Goal: Find specific page/section: Find specific page/section

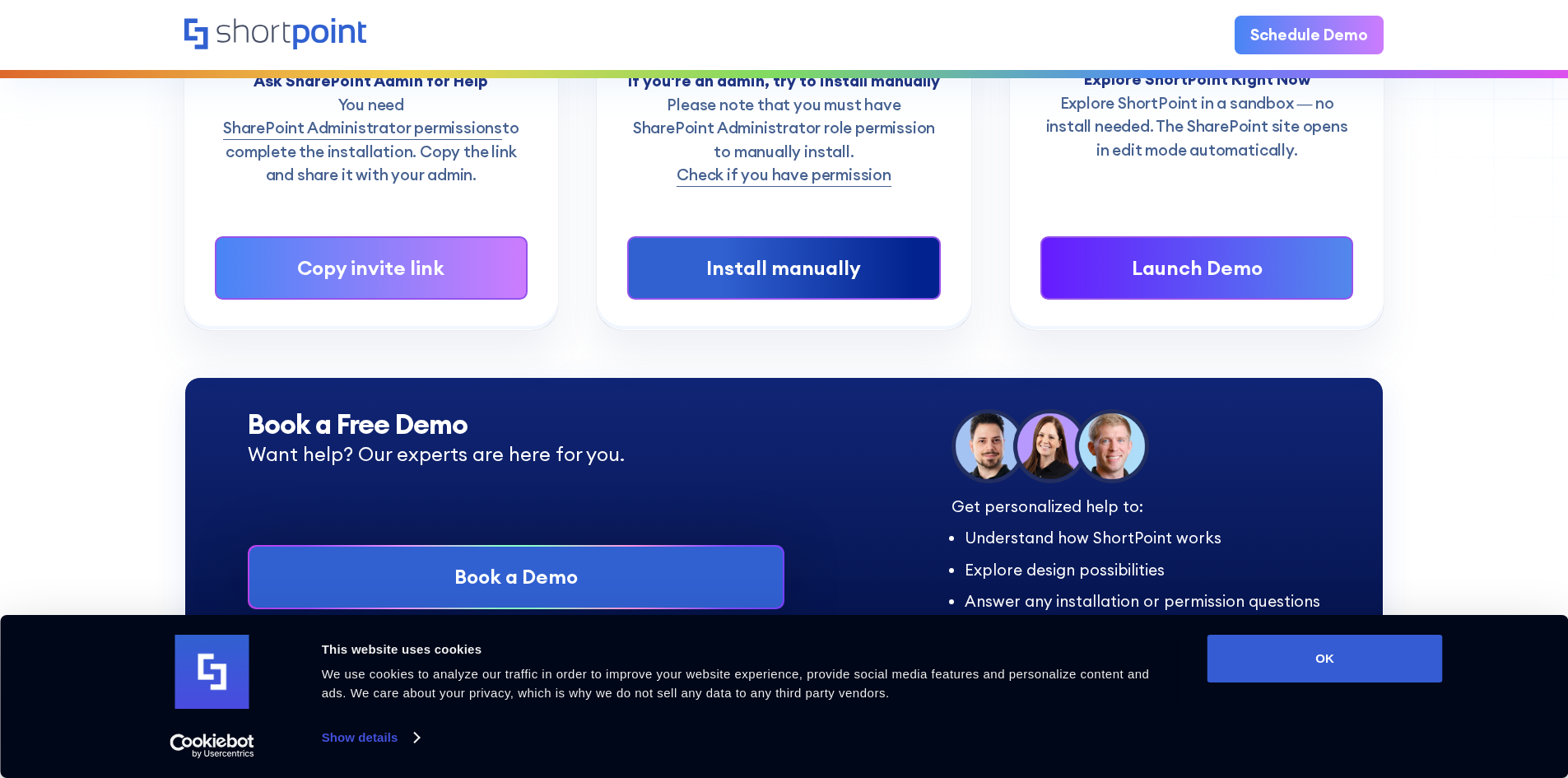
scroll to position [412, 0]
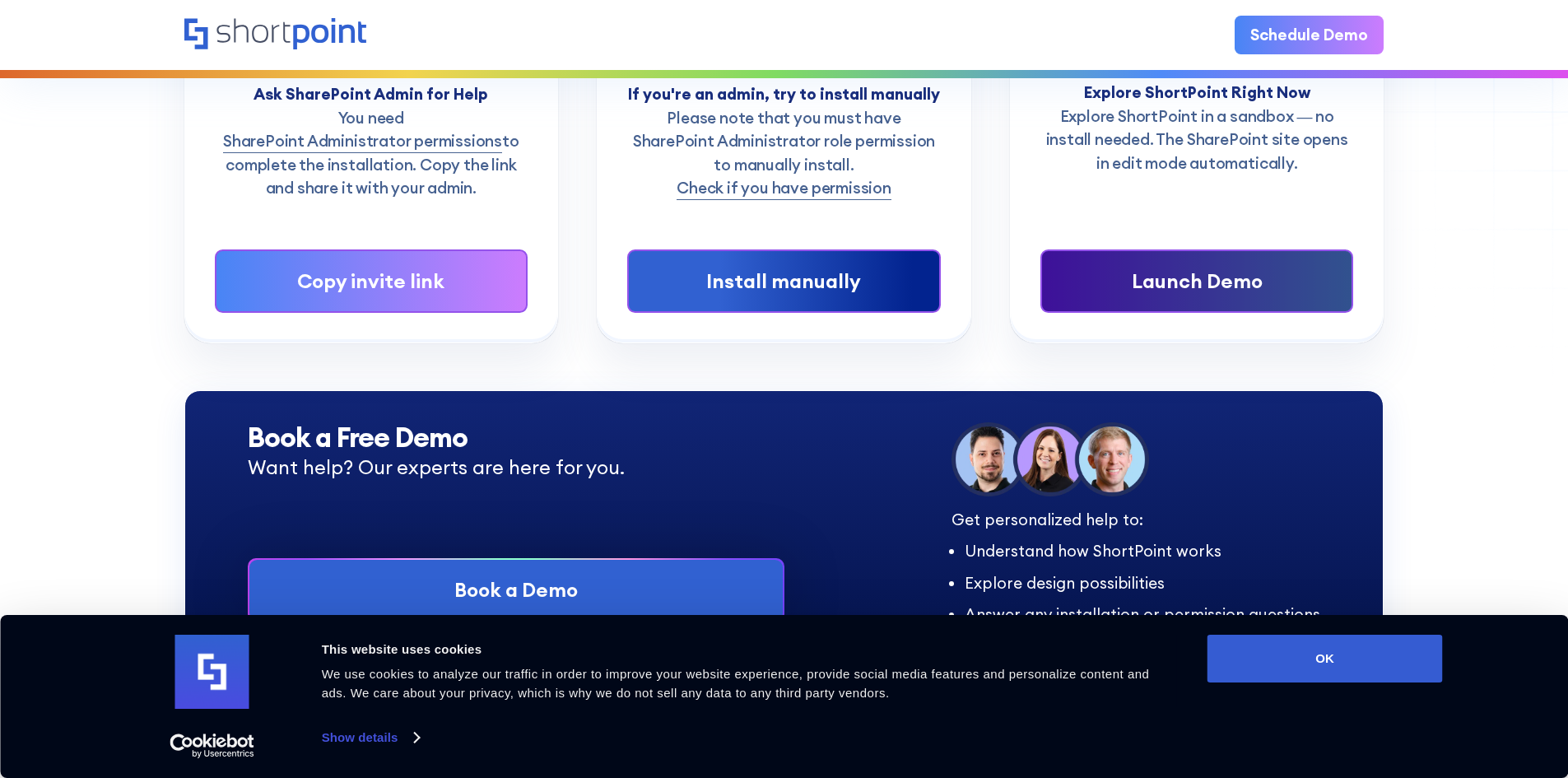
click at [1235, 290] on div "Launch Demo" at bounding box center [1196, 282] width 247 height 30
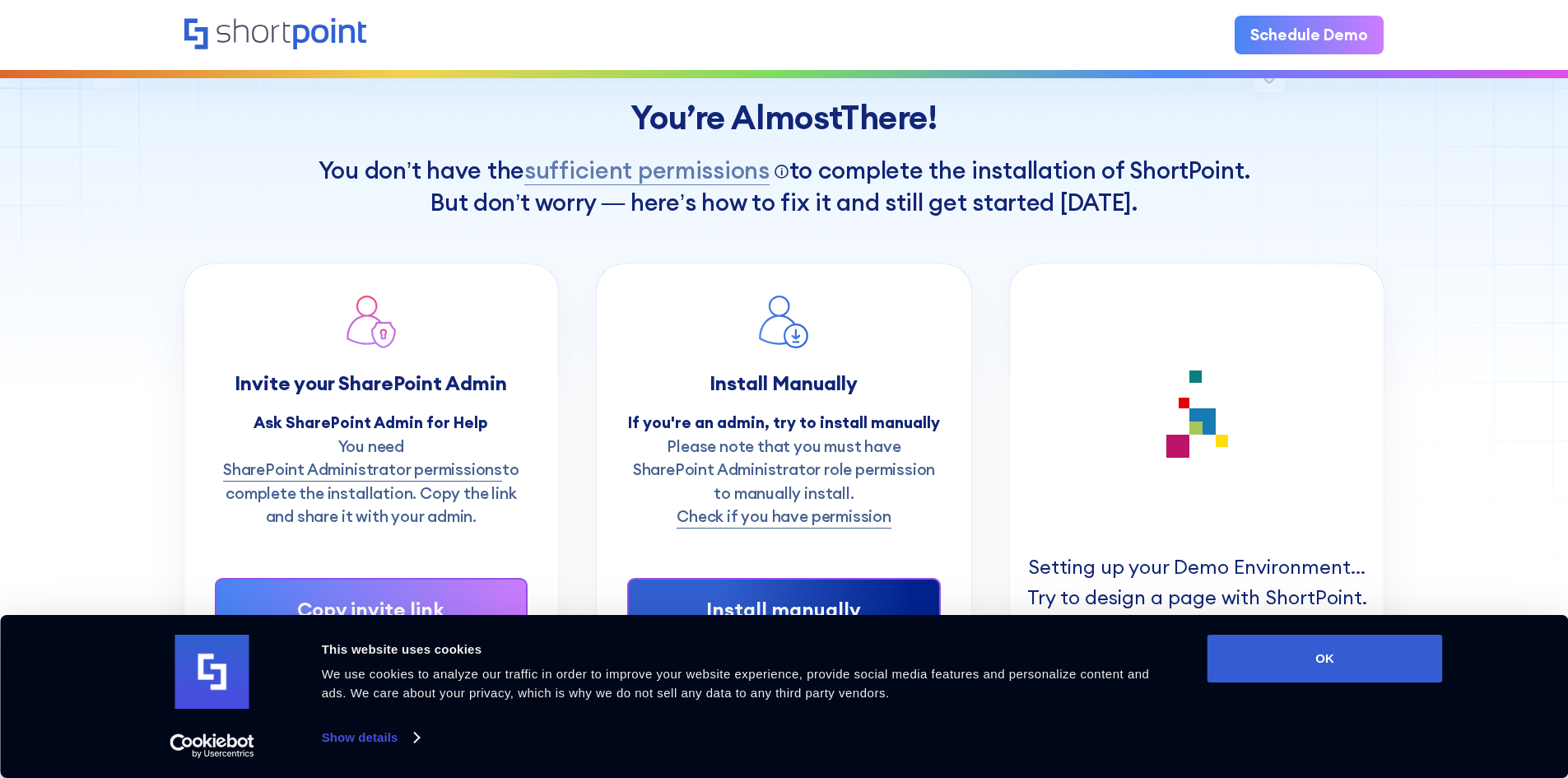
scroll to position [82, 0]
